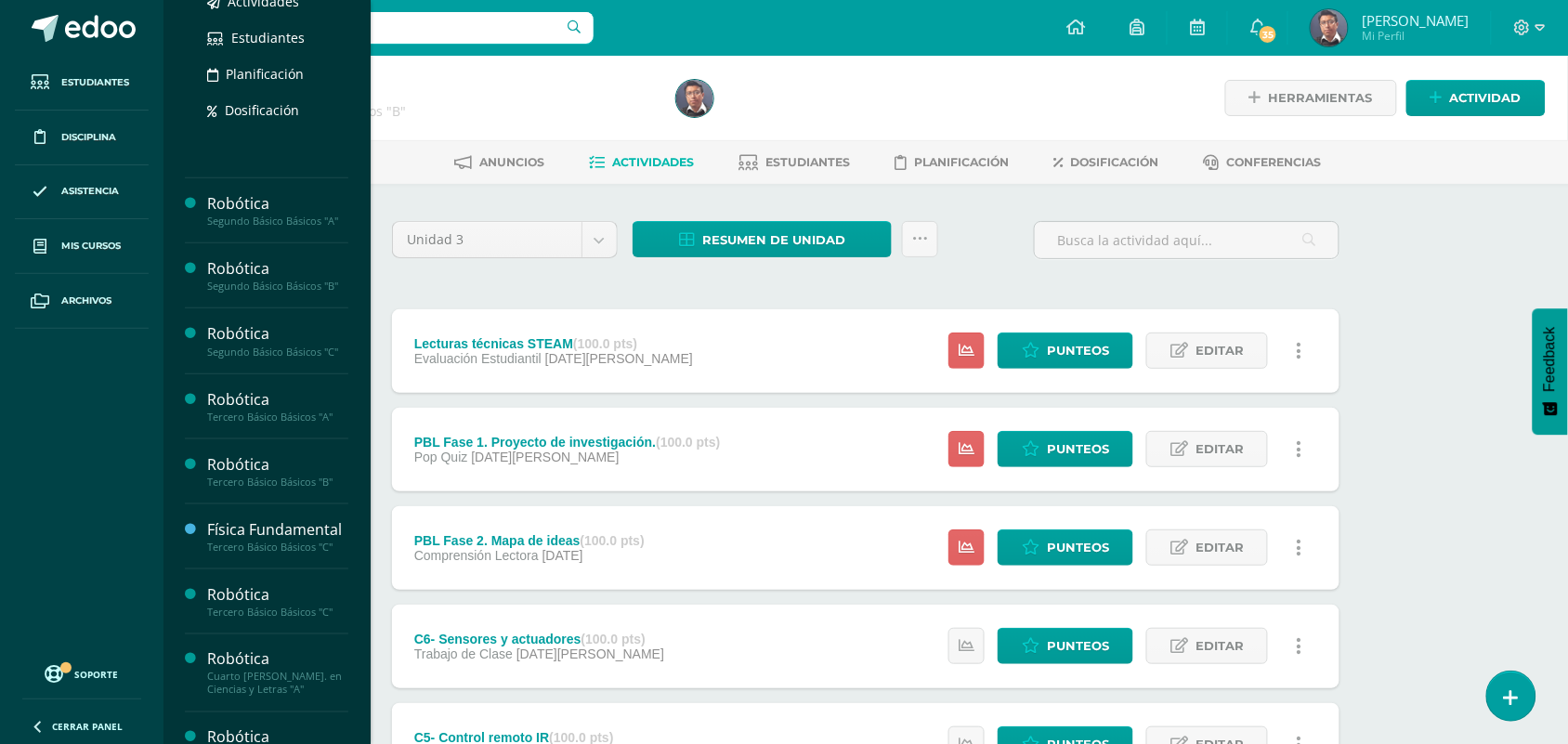
scroll to position [396, 0]
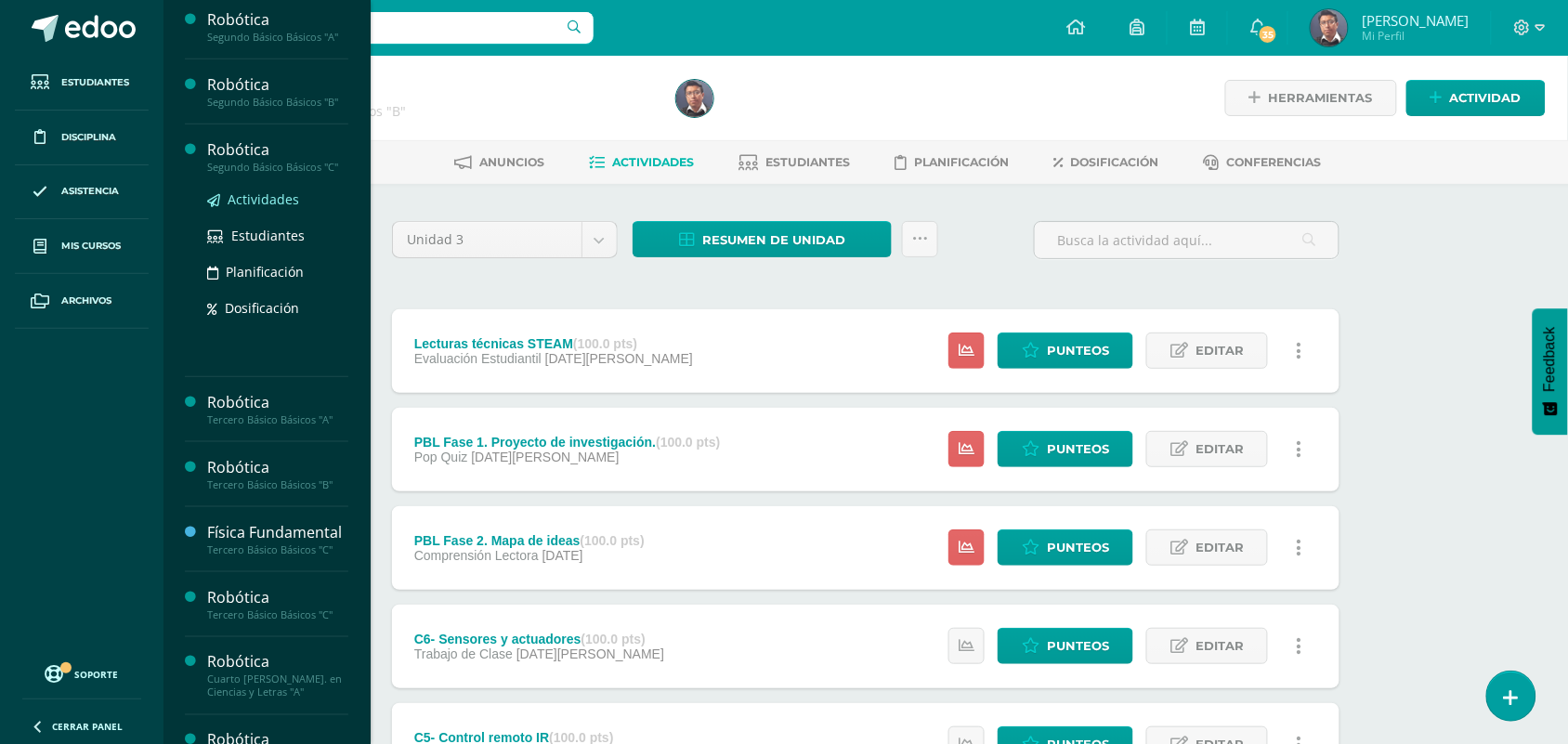
click at [262, 203] on span "Actividades" at bounding box center [262, 199] width 71 height 18
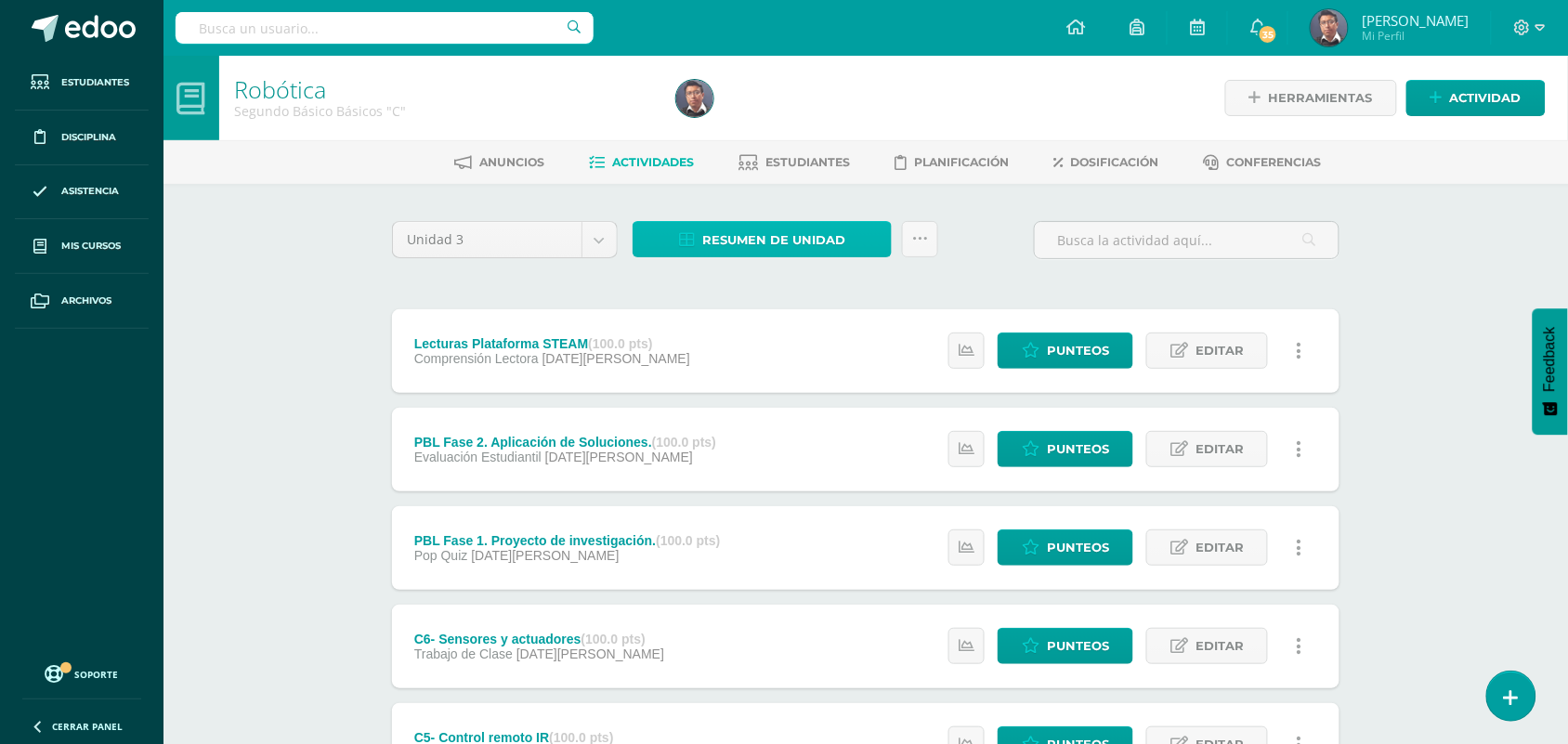
click at [768, 235] on span "Resumen de unidad" at bounding box center [774, 240] width 143 height 34
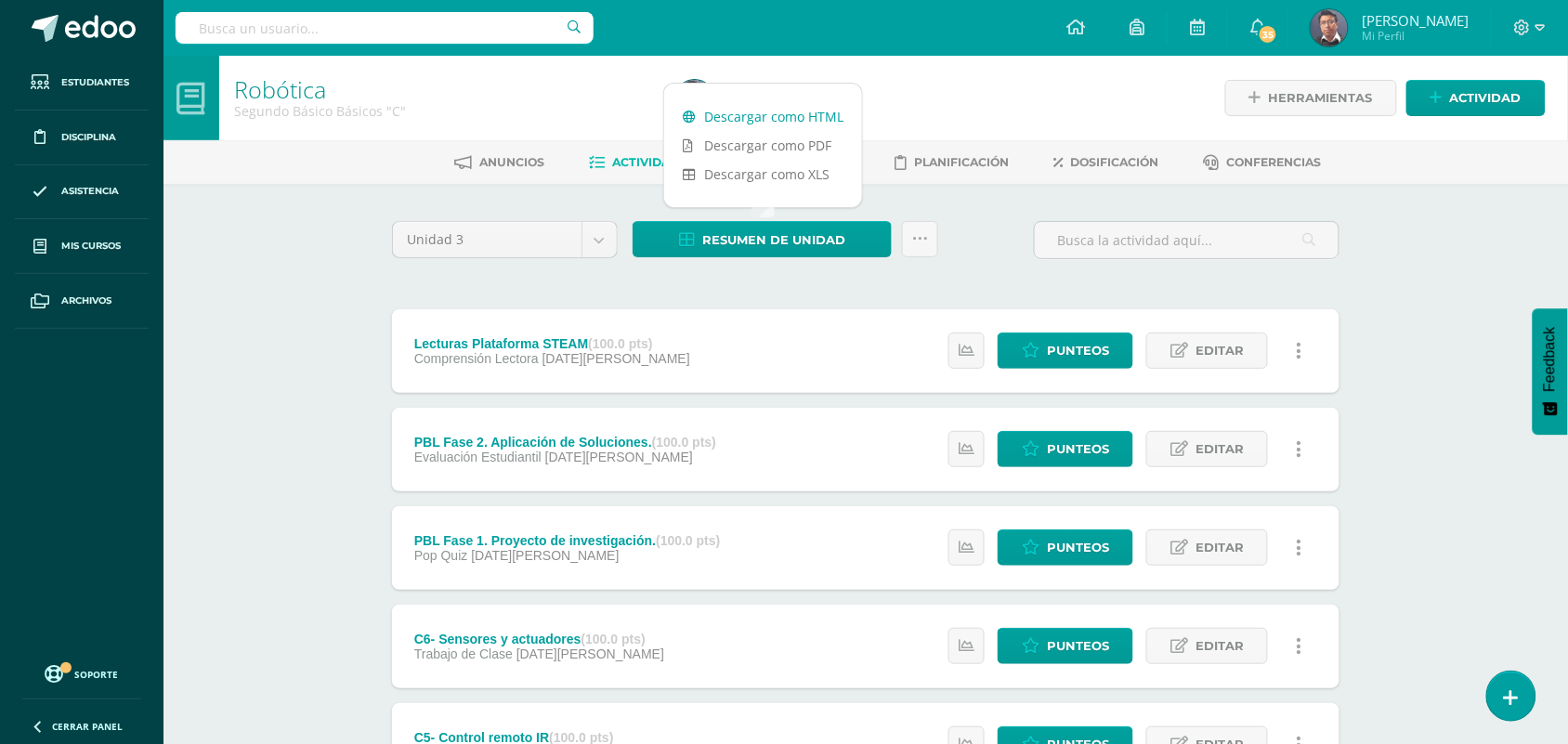
click at [773, 120] on link "Descargar como HTML" at bounding box center [763, 116] width 198 height 28
click at [290, 242] on div "Robótica Segundo Básico Básicos "C" Herramientas Detalle de asistencias Activid…" at bounding box center [866, 679] width 1404 height 1248
